Goal: Use online tool/utility: Use online tool/utility

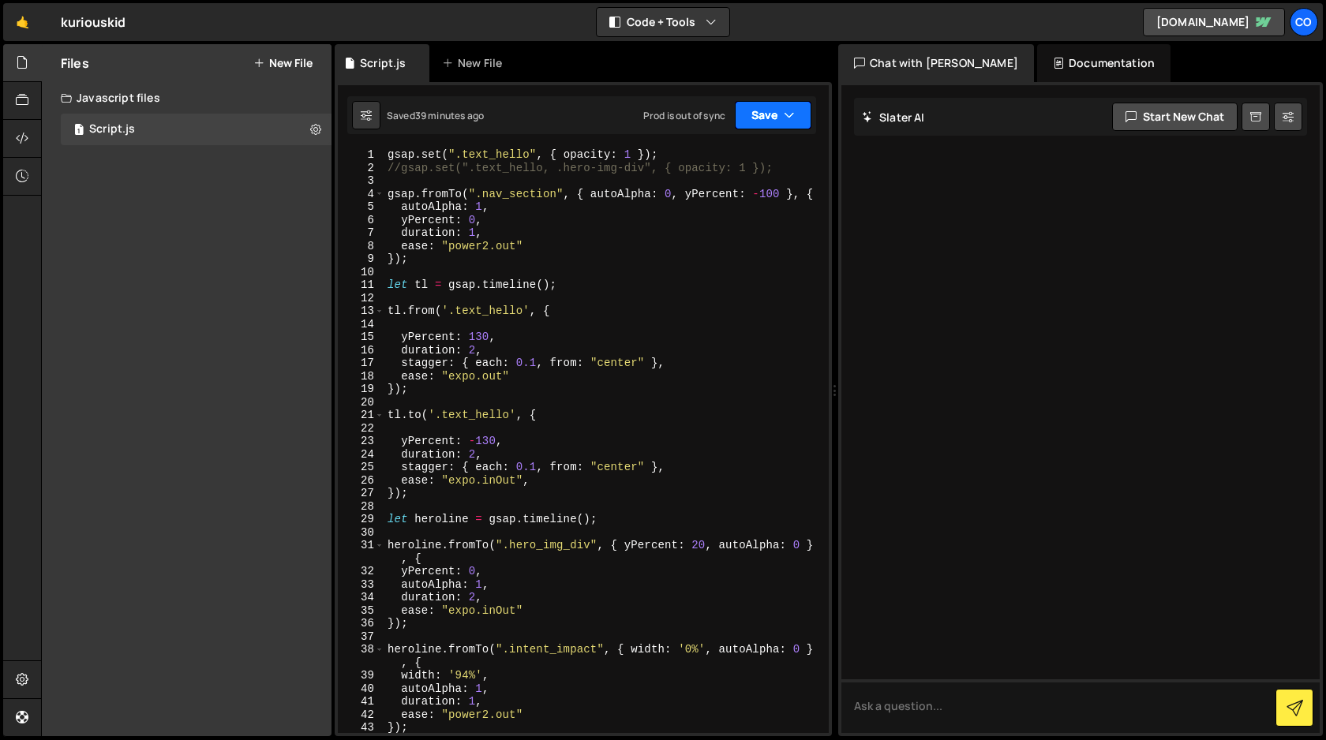
click at [787, 118] on icon "button" at bounding box center [788, 115] width 11 height 16
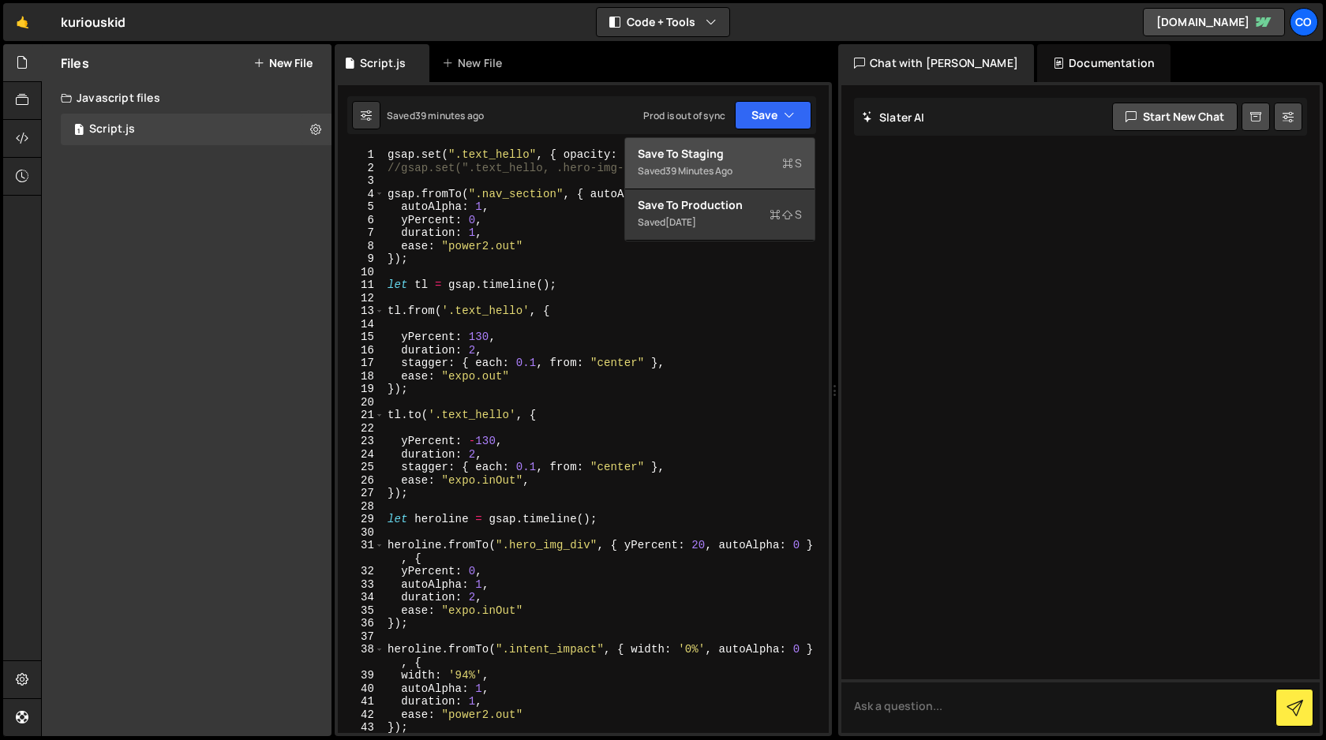
click at [739, 156] on div "Save to Staging S" at bounding box center [720, 154] width 164 height 16
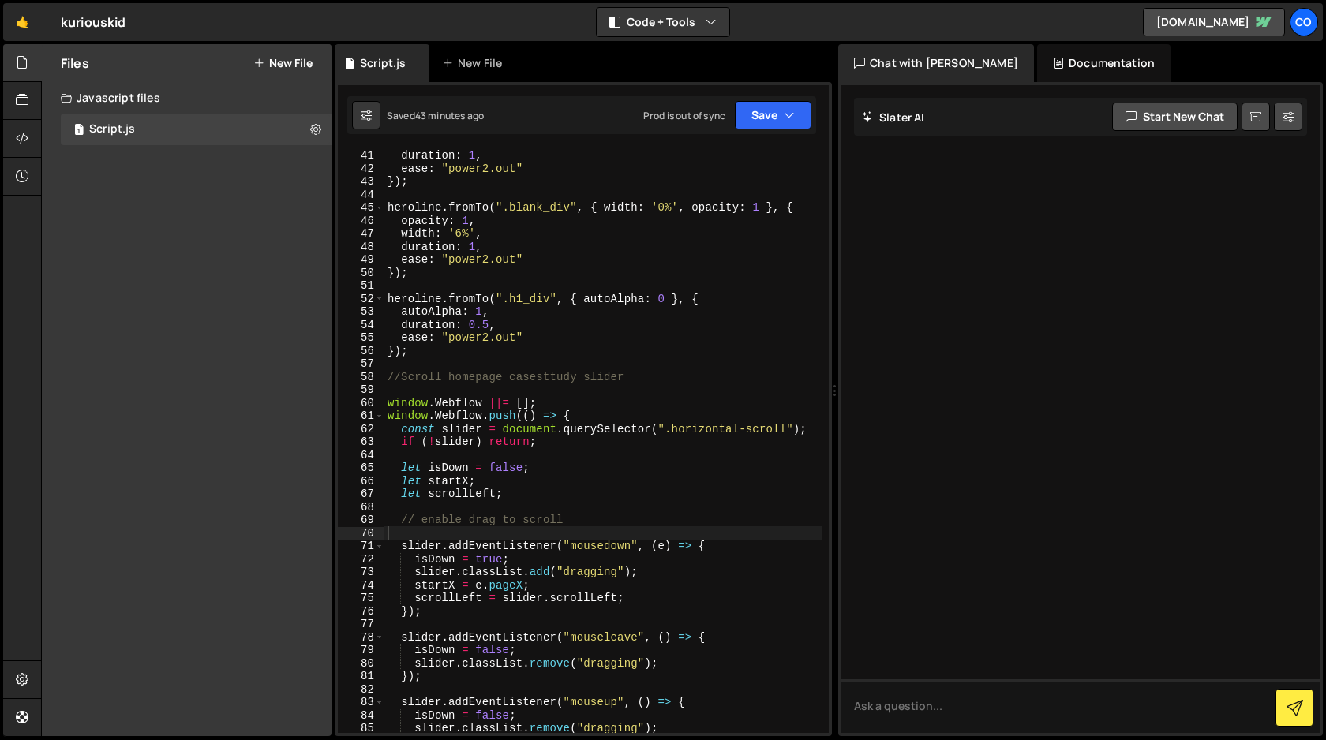
scroll to position [534, 0]
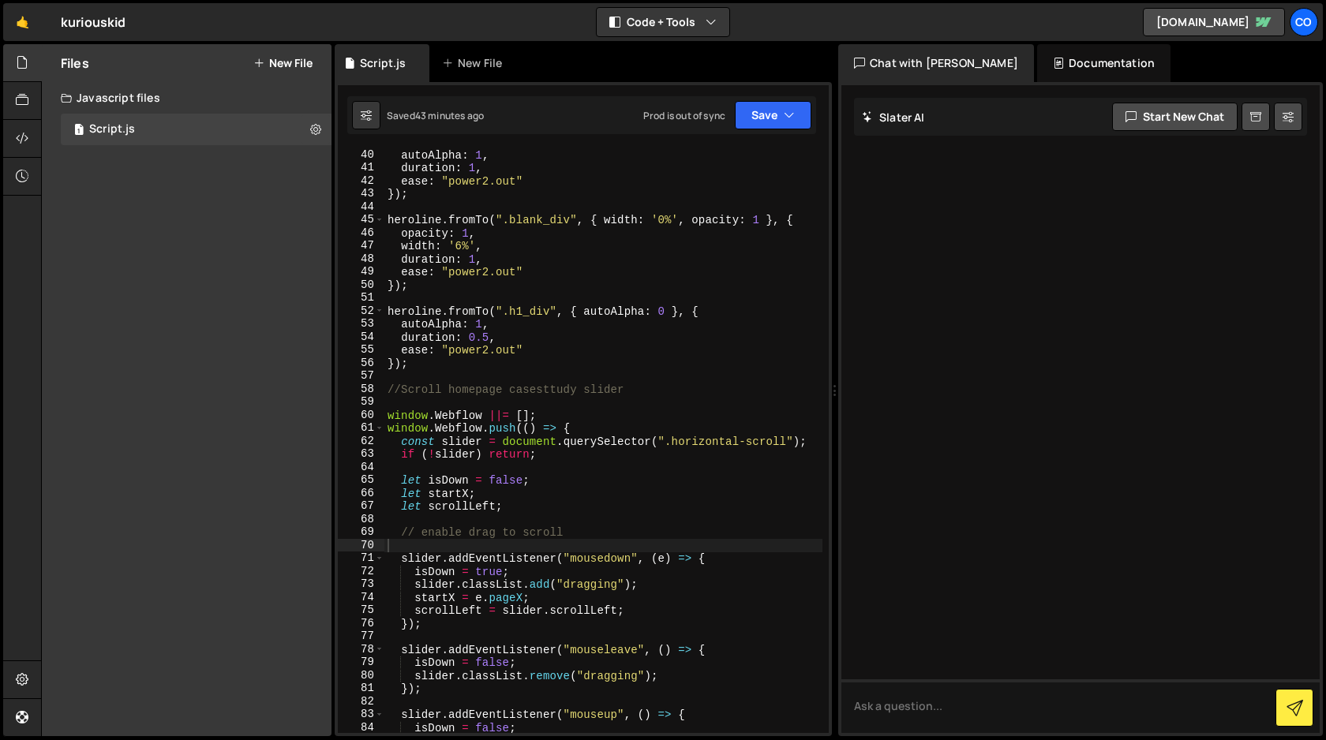
type textarea "// enable drag to scroll"
click at [579, 533] on div "autoAlpha : 1 , duration : 1 , ease : "power2.out" }) ; heroline . fromTo ( ".b…" at bounding box center [603, 453] width 438 height 611
click at [478, 378] on div "autoAlpha : 1 , duration : 1 , ease : "power2.out" }) ; heroline . fromTo ( ".b…" at bounding box center [603, 453] width 438 height 611
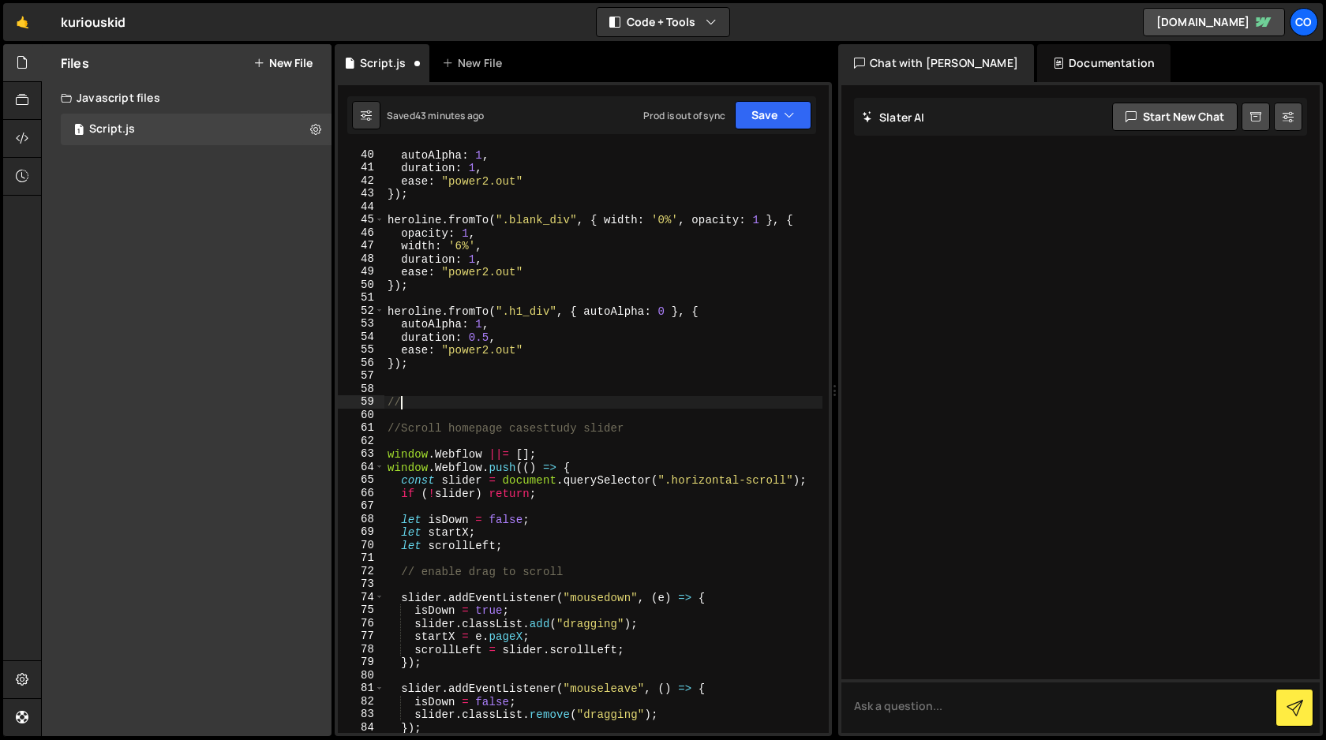
scroll to position [0, 0]
type textarea "//Section scroll effect"
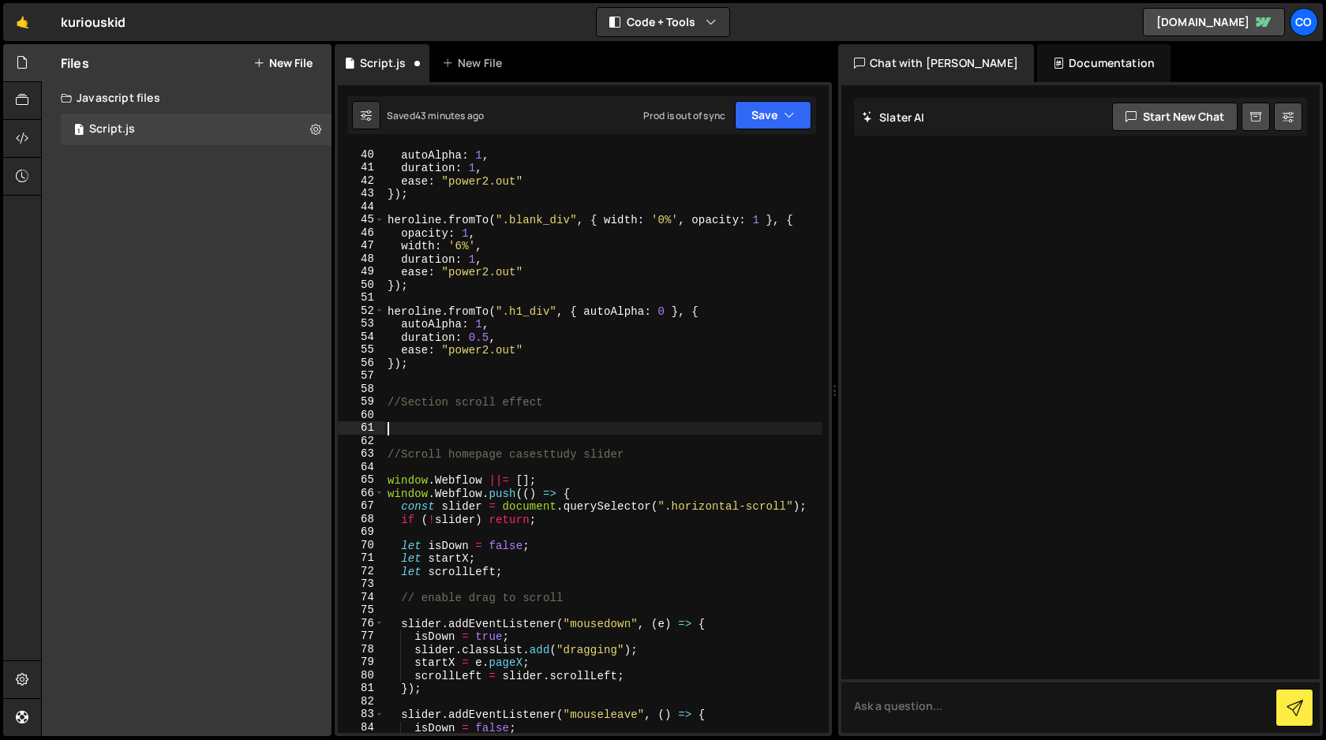
paste textarea "[URL][DOMAIN_NAME]"
type textarea "[URL][DOMAIN_NAME]"
paste textarea "[URL][DOMAIN_NAME]"
type textarea "[URL][DOMAIN_NAME]"
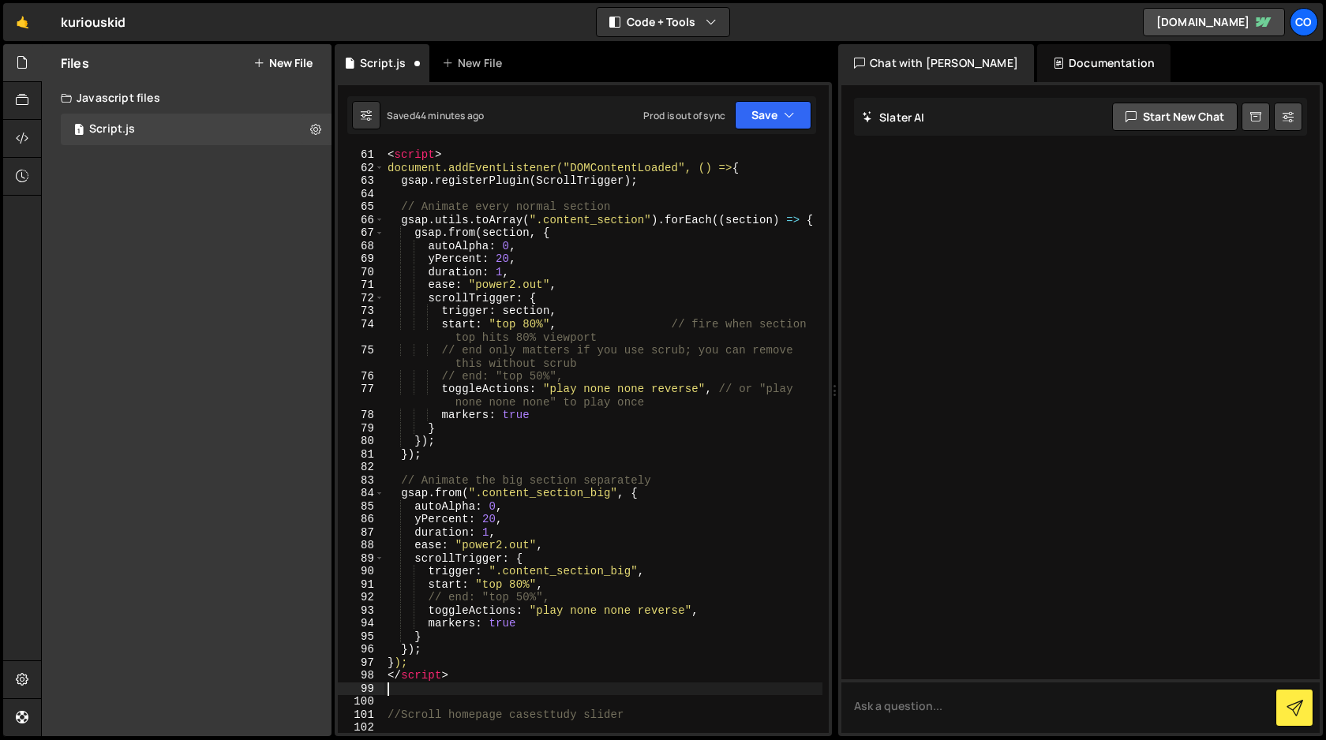
scroll to position [807, 0]
click at [462, 674] on div "< script > document.addEventListener("DOMContentLoaded", () => { gsap . registe…" at bounding box center [603, 453] width 438 height 611
type textarea "<"
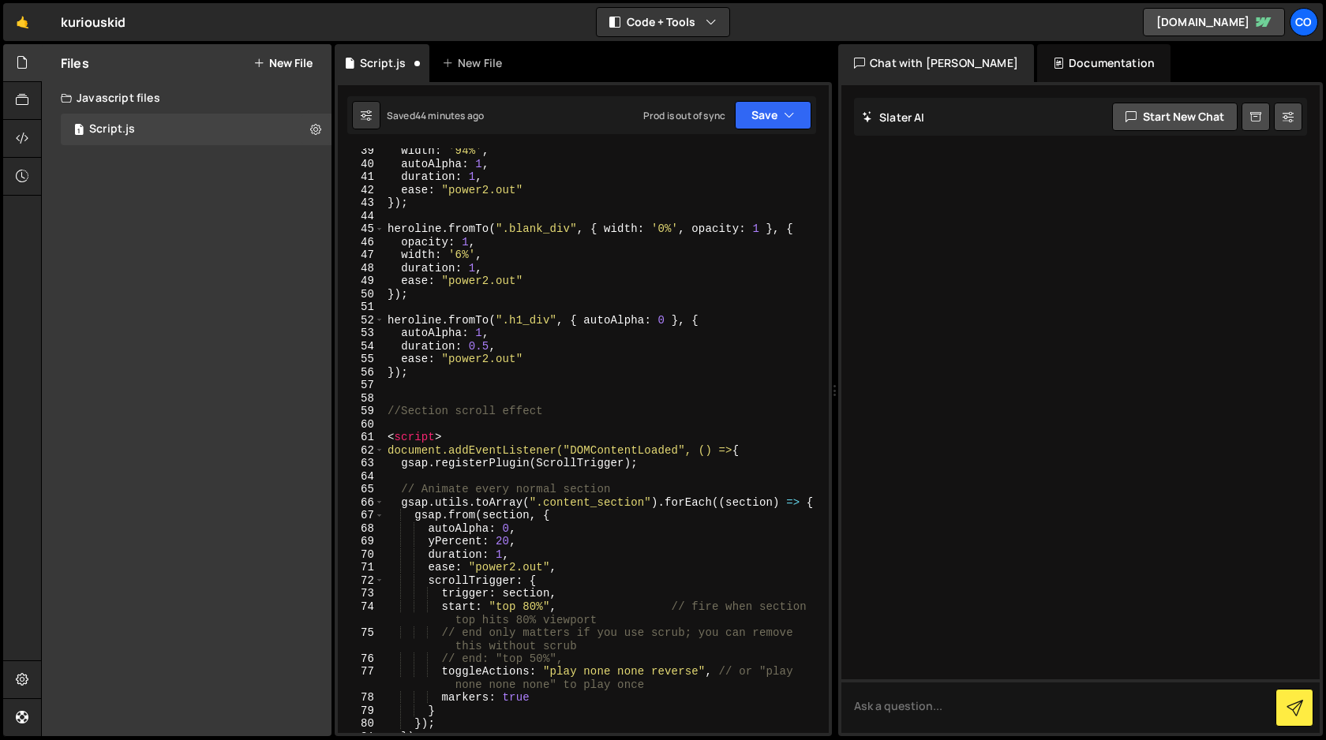
scroll to position [518, 0]
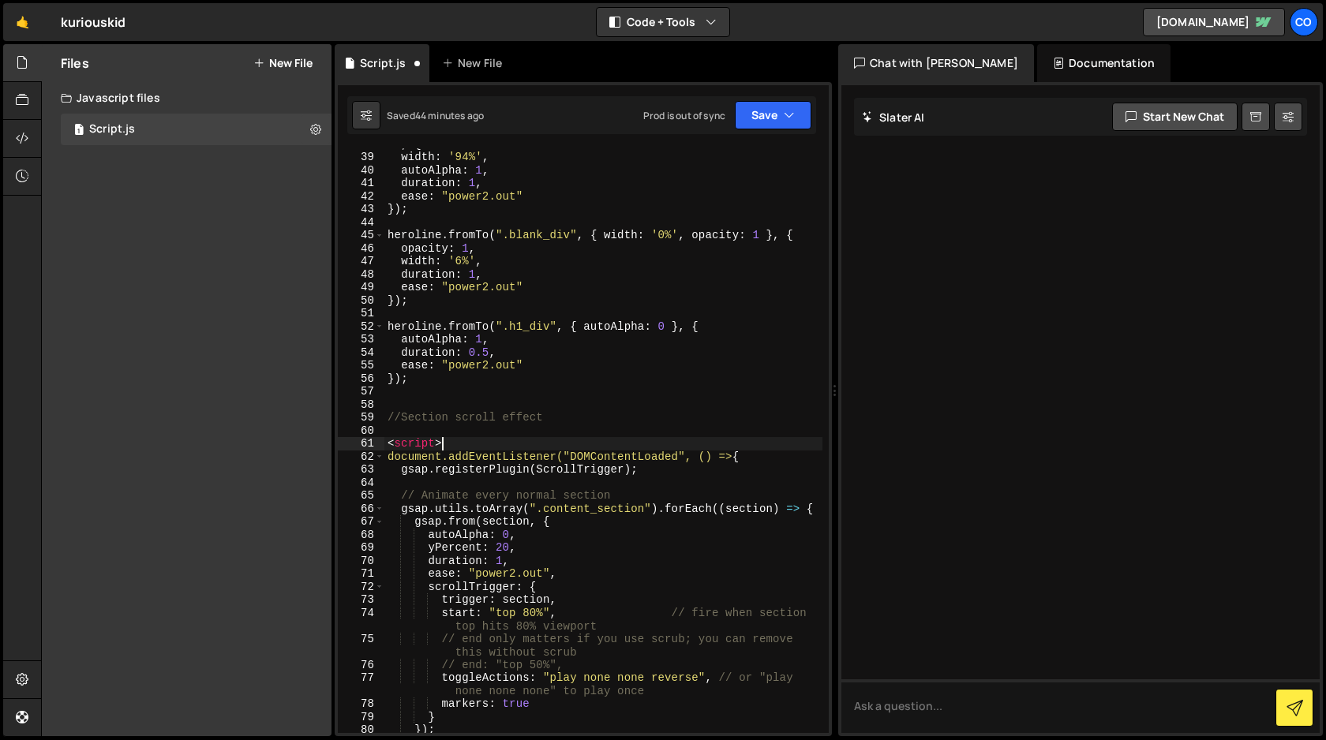
click at [458, 444] on div "heroline . fromTo ( ".intent_impact" , { width : '0%' , autoAlpha : 0 } , { wid…" at bounding box center [603, 437] width 438 height 624
type textarea "<"
drag, startPoint x: 401, startPoint y: 471, endPoint x: 382, endPoint y: 458, distance: 23.2
click at [382, 458] on div "38 39 40 41 42 43 44 45 46 47 48 49 50 51 52 53 54 55 56 57 58 59 60 61 62 63 6…" at bounding box center [583, 440] width 491 height 585
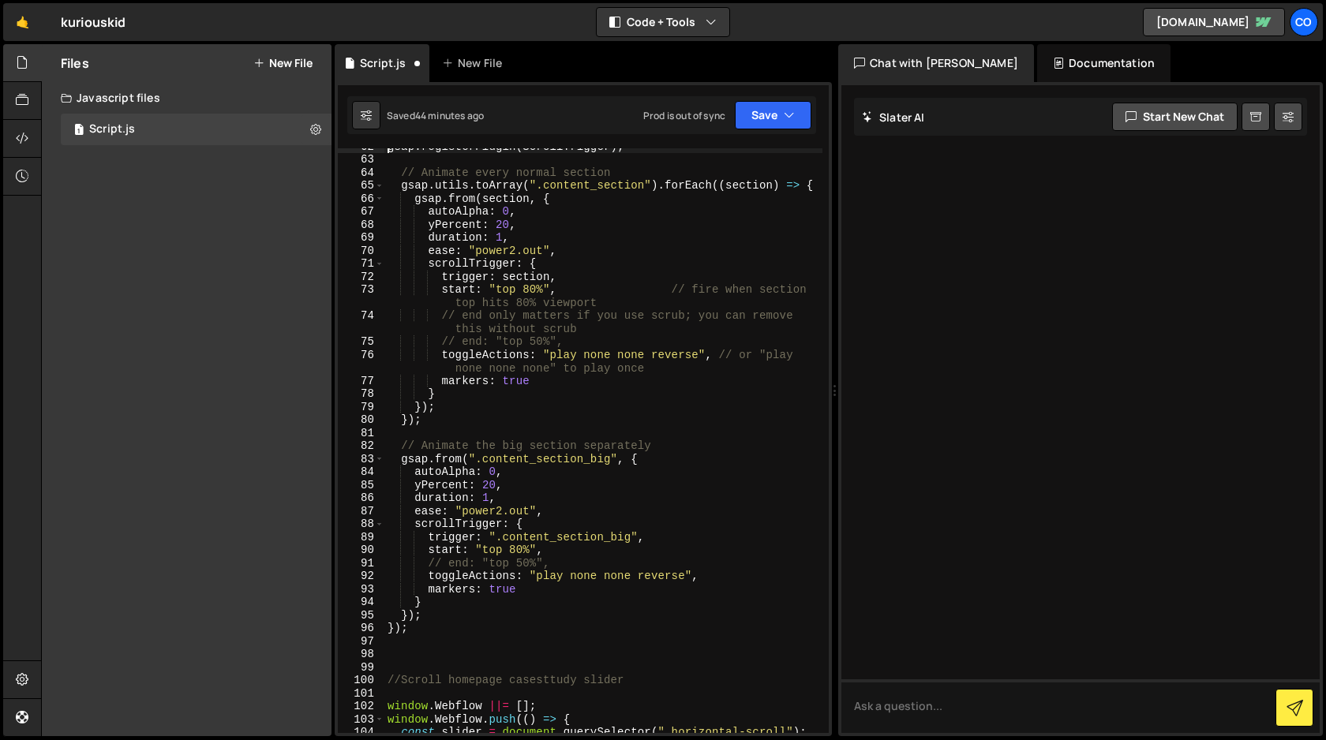
scroll to position [828, 0]
drag, startPoint x: 413, startPoint y: 630, endPoint x: 385, endPoint y: 627, distance: 28.6
click at [385, 627] on div "gsap . registerPlugin ( ScrollTrigger ) ; // Animate every normal section gsap …" at bounding box center [603, 445] width 438 height 611
type textarea "});"
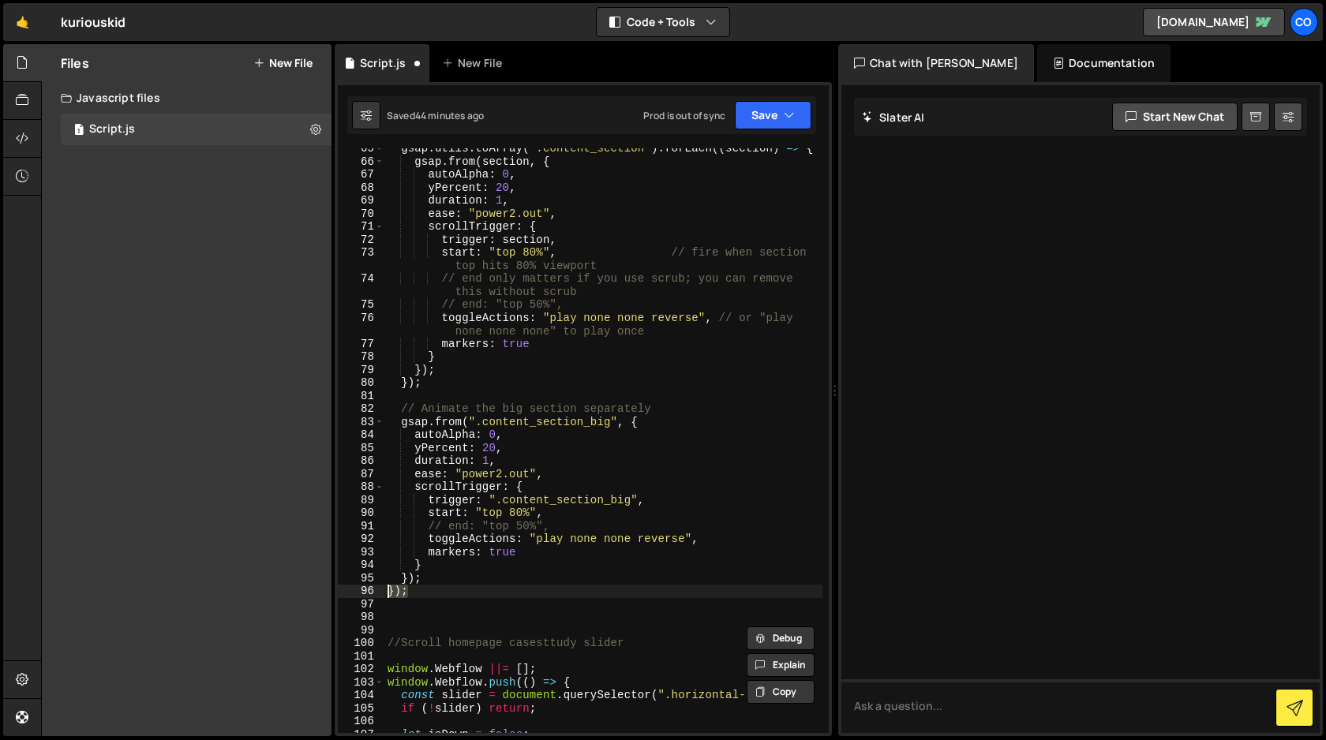
scroll to position [869, 0]
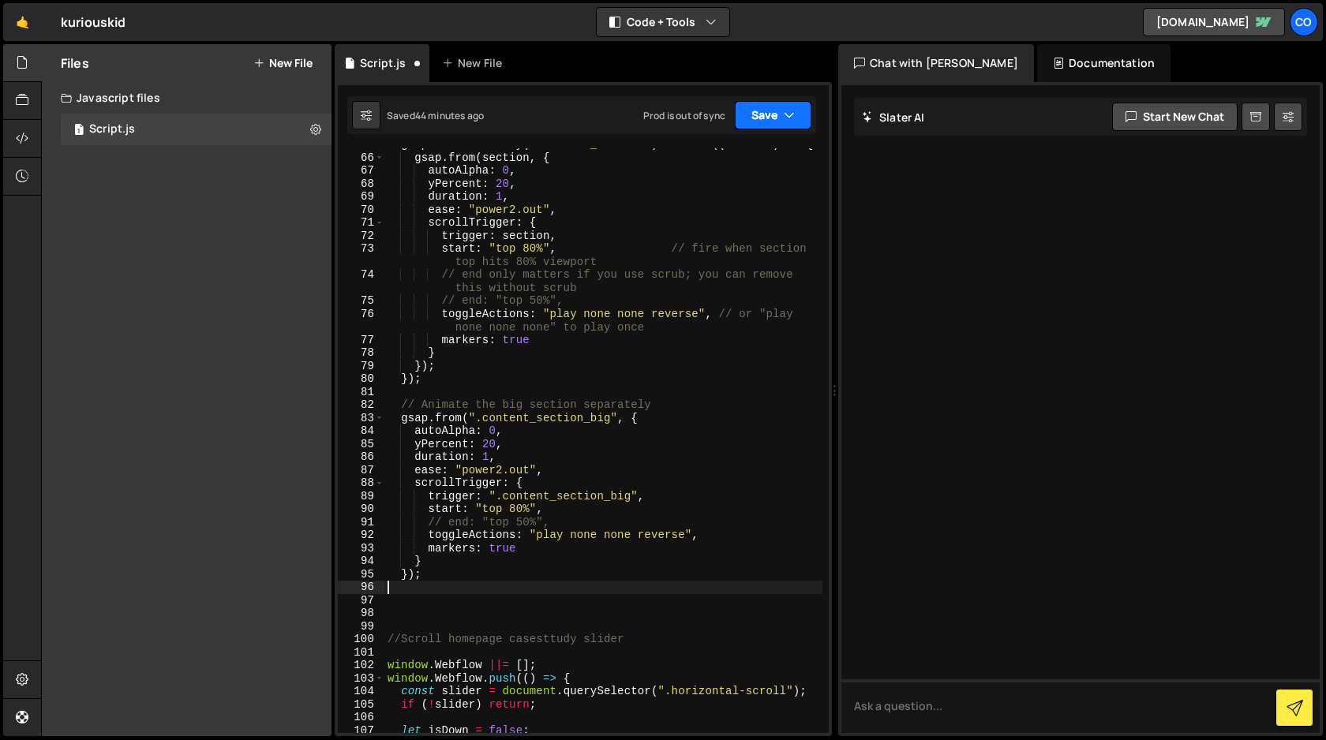
click at [783, 118] on icon "button" at bounding box center [788, 115] width 11 height 16
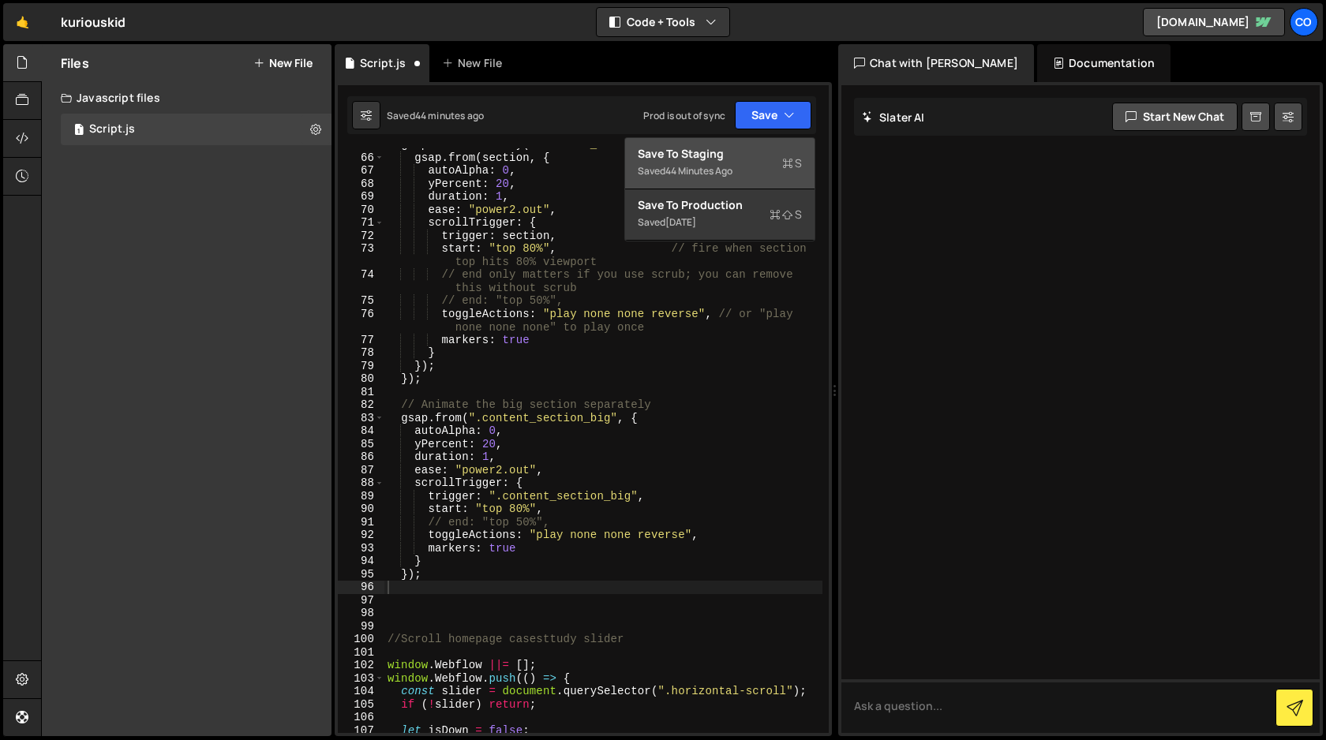
click at [765, 159] on div "Save to Staging S" at bounding box center [720, 154] width 164 height 16
